Goal: Task Accomplishment & Management: Complete application form

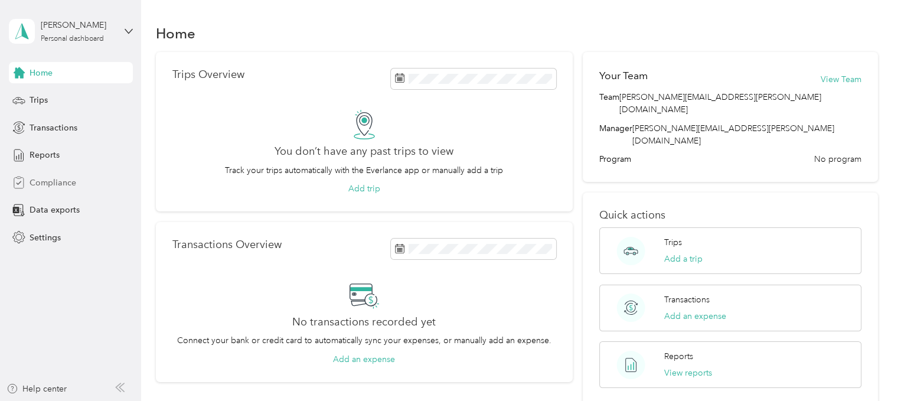
click at [54, 180] on span "Compliance" at bounding box center [53, 183] width 47 height 12
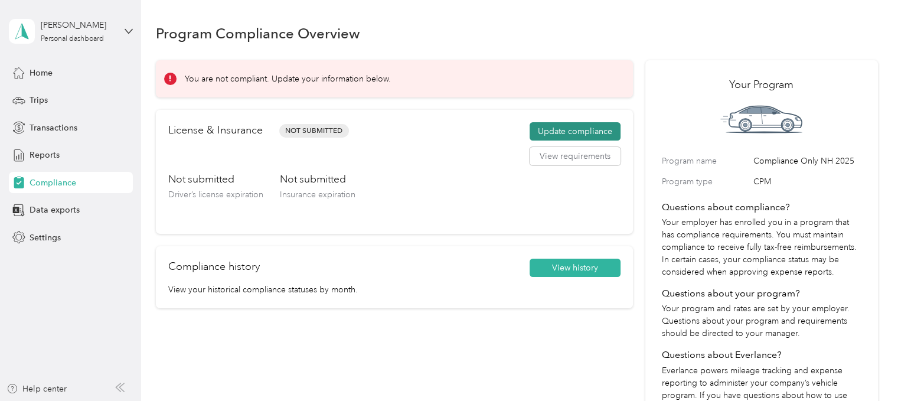
click at [546, 131] on button "Update compliance" at bounding box center [575, 131] width 91 height 19
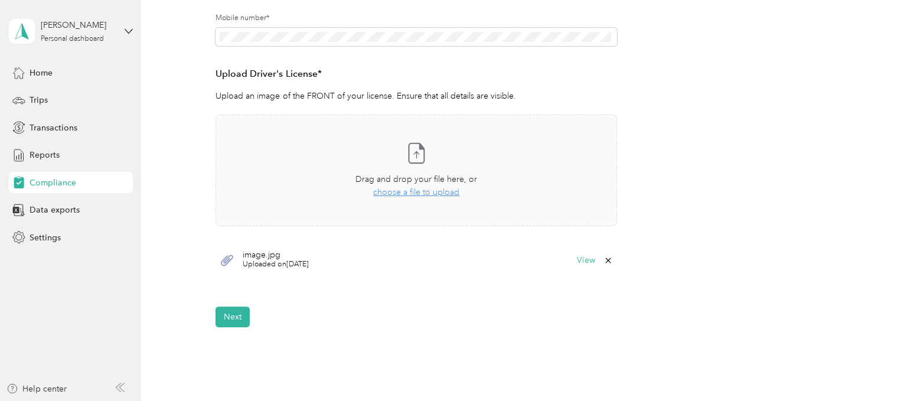
scroll to position [295, 0]
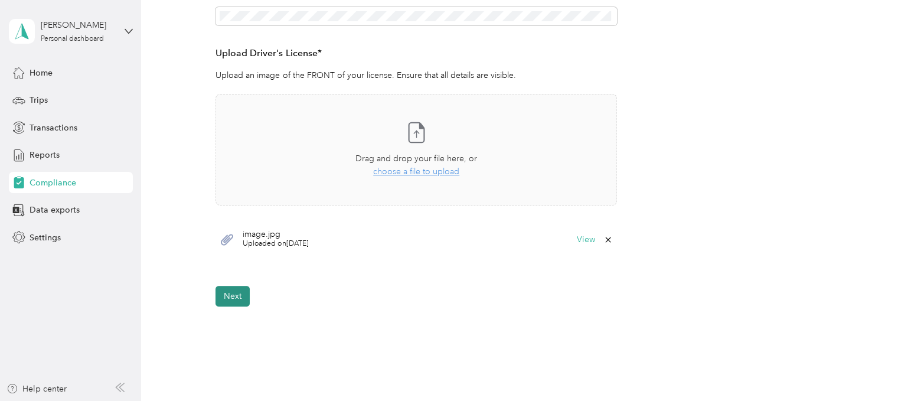
click at [235, 299] on button "Next" at bounding box center [233, 296] width 34 height 21
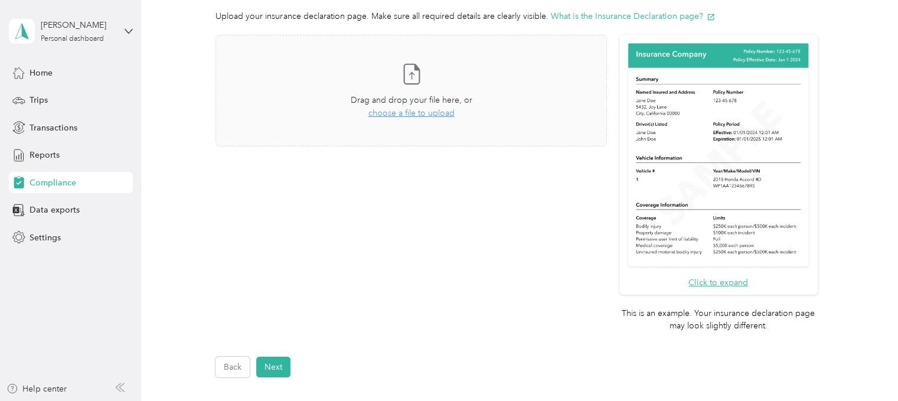
scroll to position [182, 0]
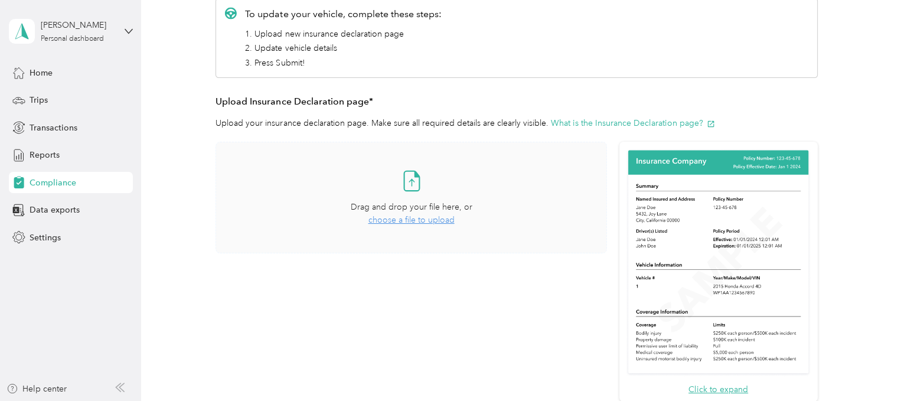
click at [408, 220] on span "choose a file to upload" at bounding box center [412, 220] width 86 height 10
click at [871, 22] on icon at bounding box center [872, 23] width 9 height 11
click at [424, 219] on span "choose a file to upload" at bounding box center [412, 220] width 86 height 10
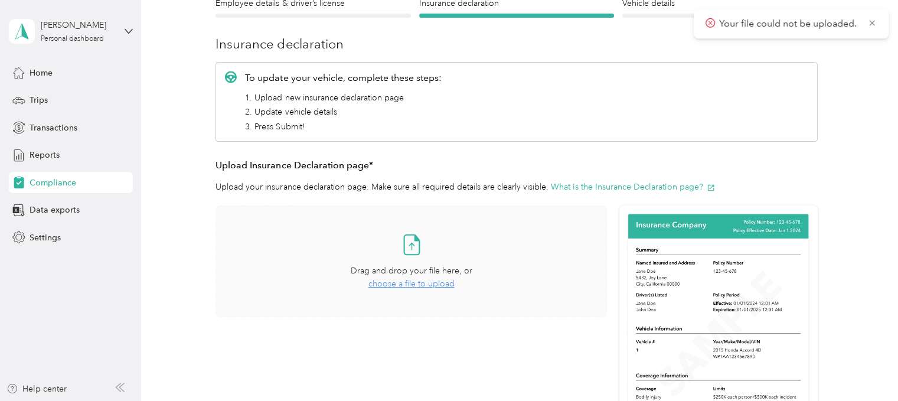
scroll to position [436, 0]
